Goal: Find contact information: Obtain details needed to contact an individual or organization

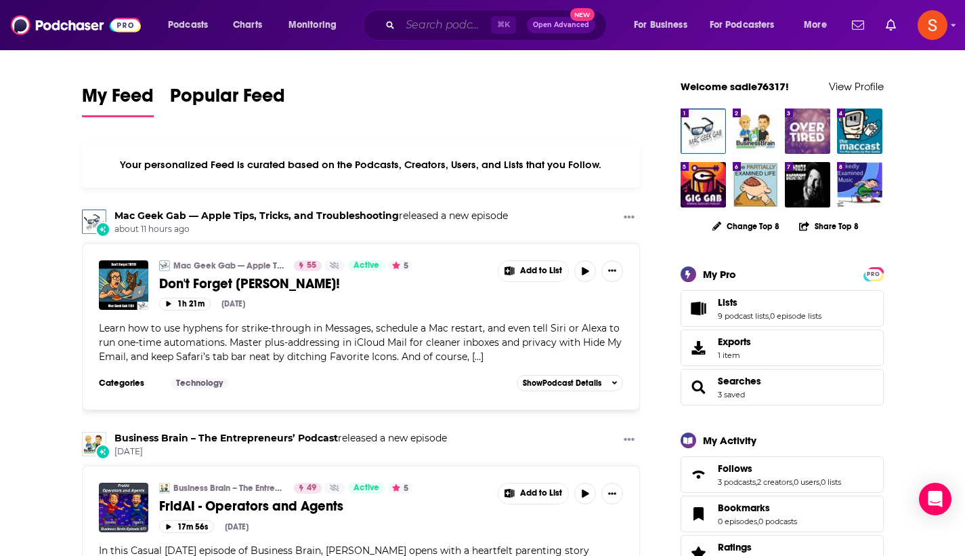
click at [455, 30] on input "Search podcasts, credits, & more..." at bounding box center [445, 25] width 91 height 22
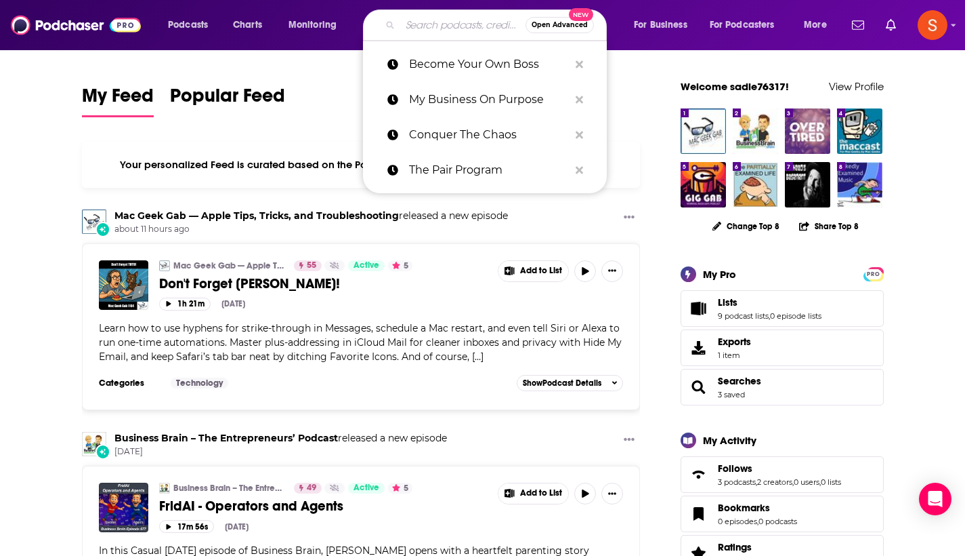
paste input "Stuck In The 80s"
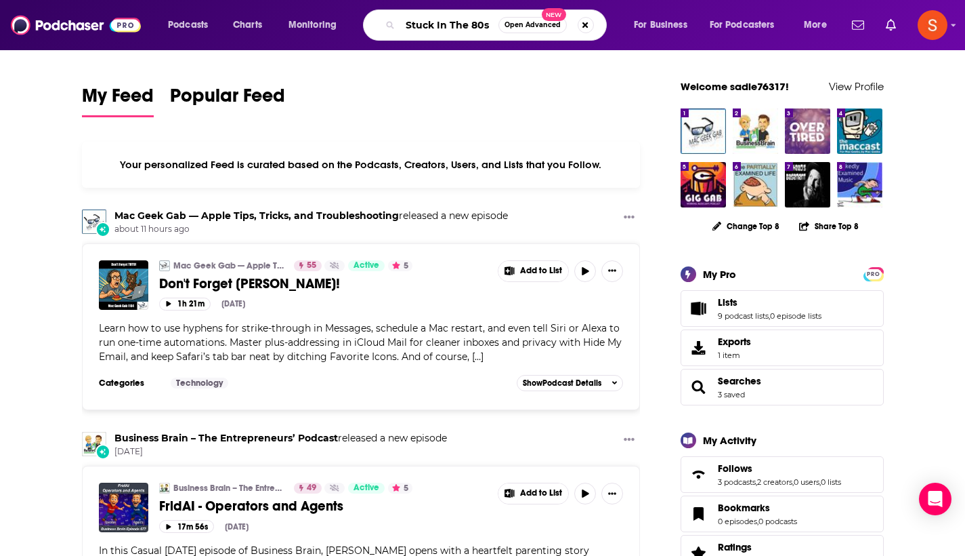
type input "Stuck In The 80s"
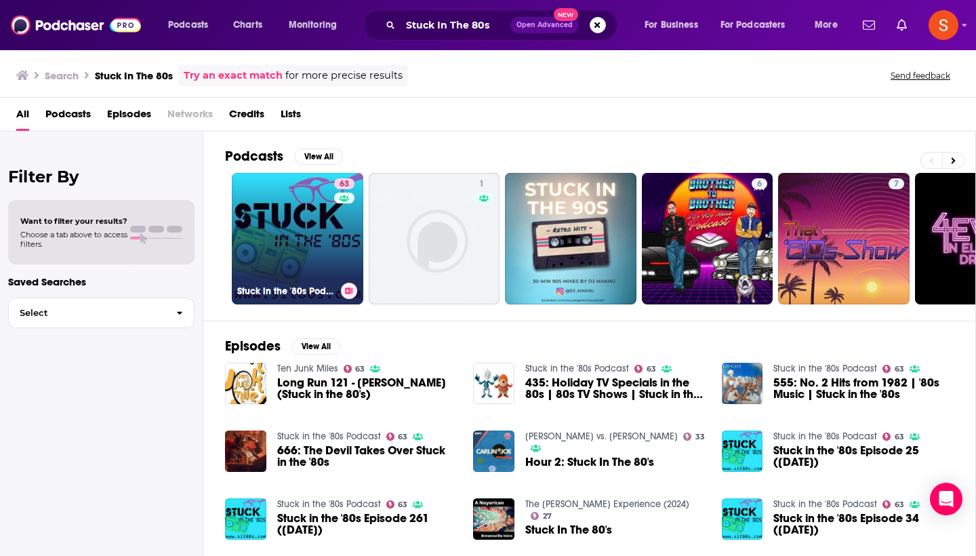
click at [296, 224] on link "63 Stuck in the '80s Podcast" at bounding box center [297, 238] width 131 height 131
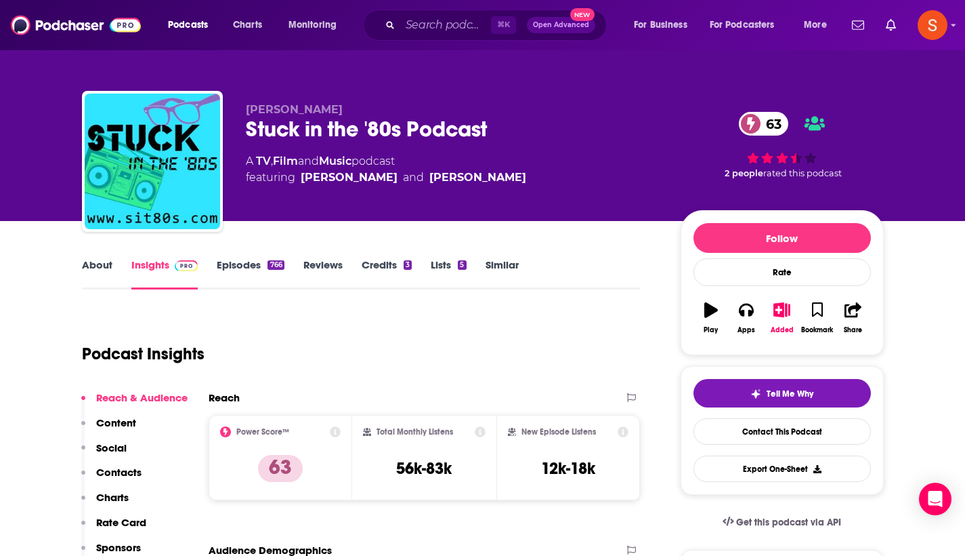
click at [113, 470] on p "Contacts" at bounding box center [118, 471] width 45 height 13
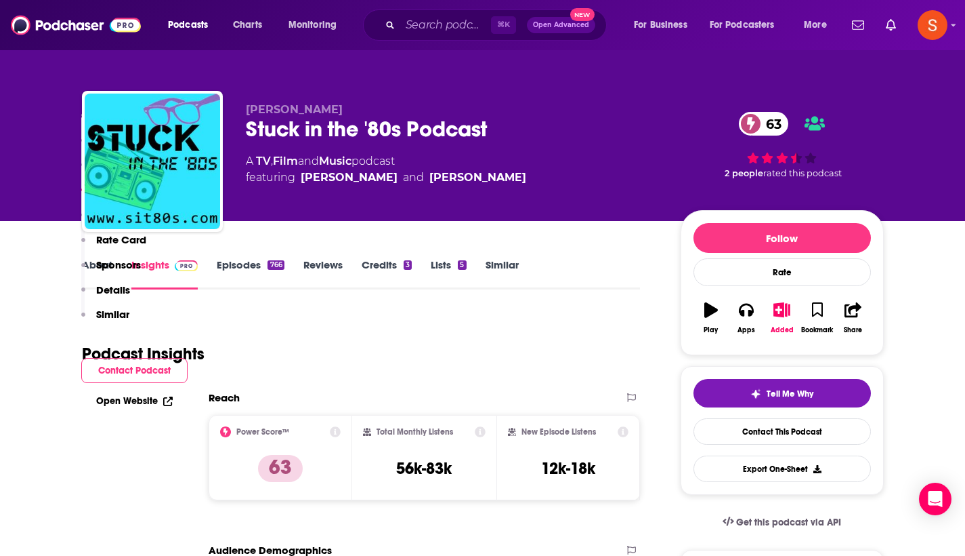
scroll to position [1176, 0]
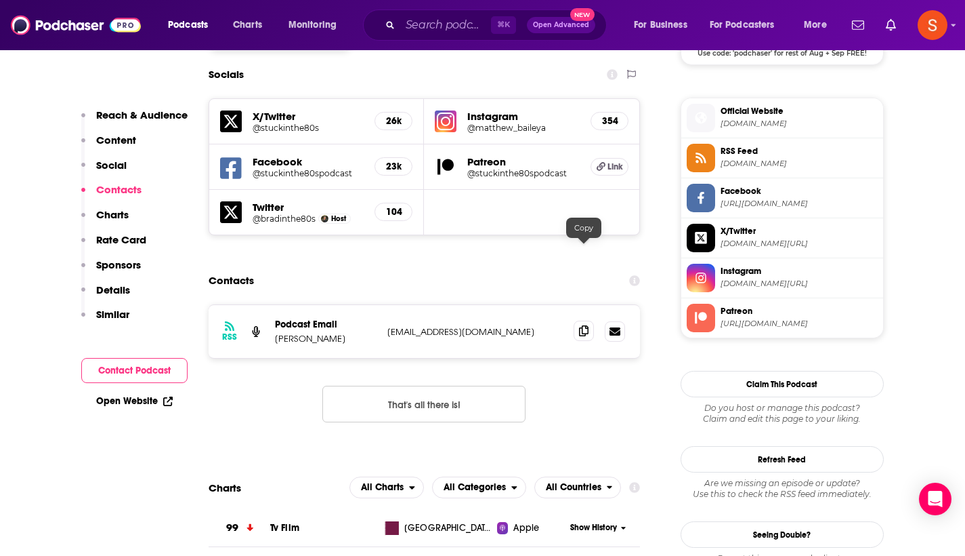
click at [582, 325] on icon at bounding box center [583, 330] width 9 height 11
